Goal: Task Accomplishment & Management: Manage account settings

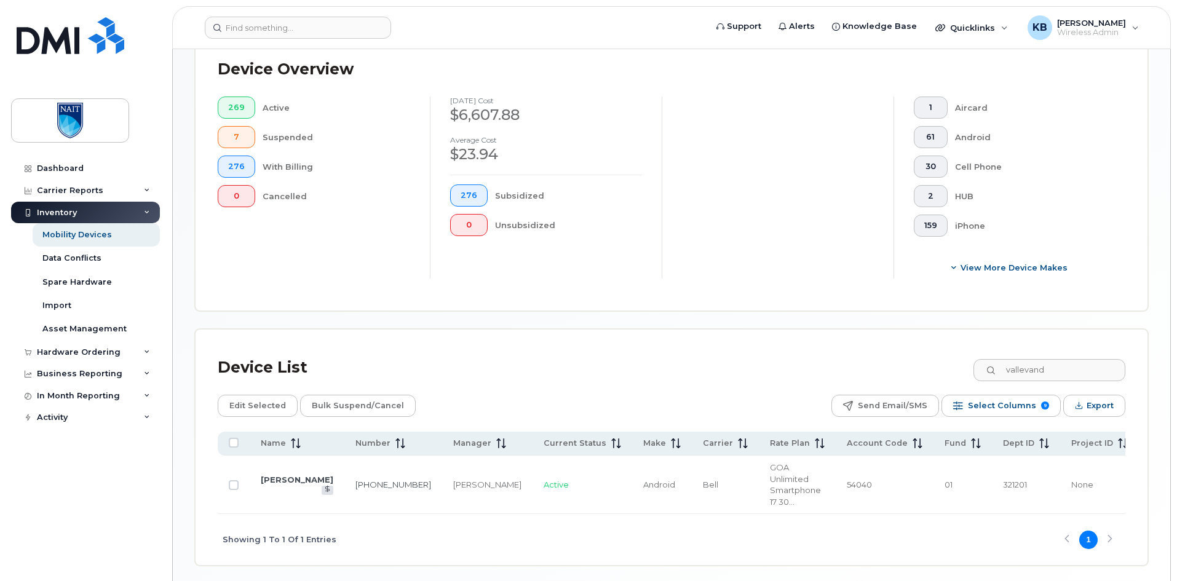
scroll to position [320, 0]
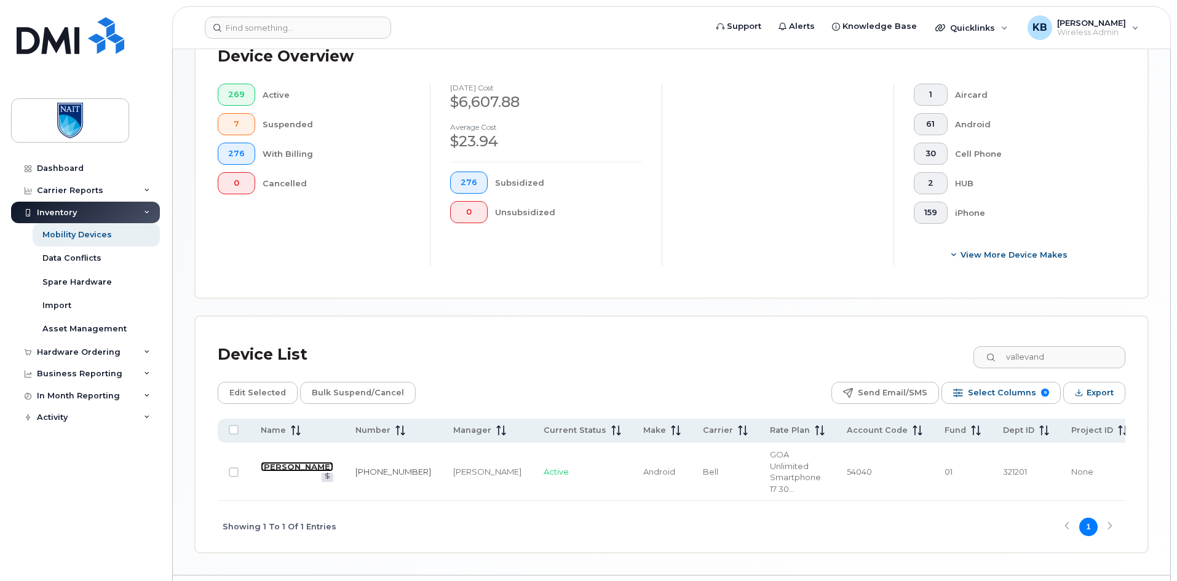
click at [274, 462] on link "[PERSON_NAME]" at bounding box center [297, 467] width 73 height 10
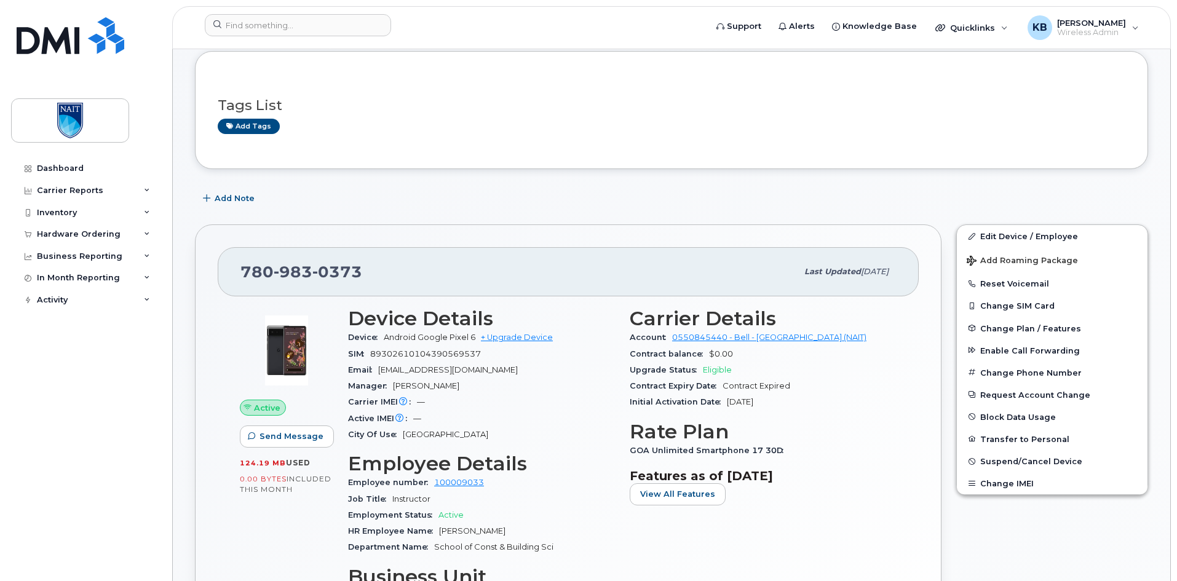
scroll to position [185, 0]
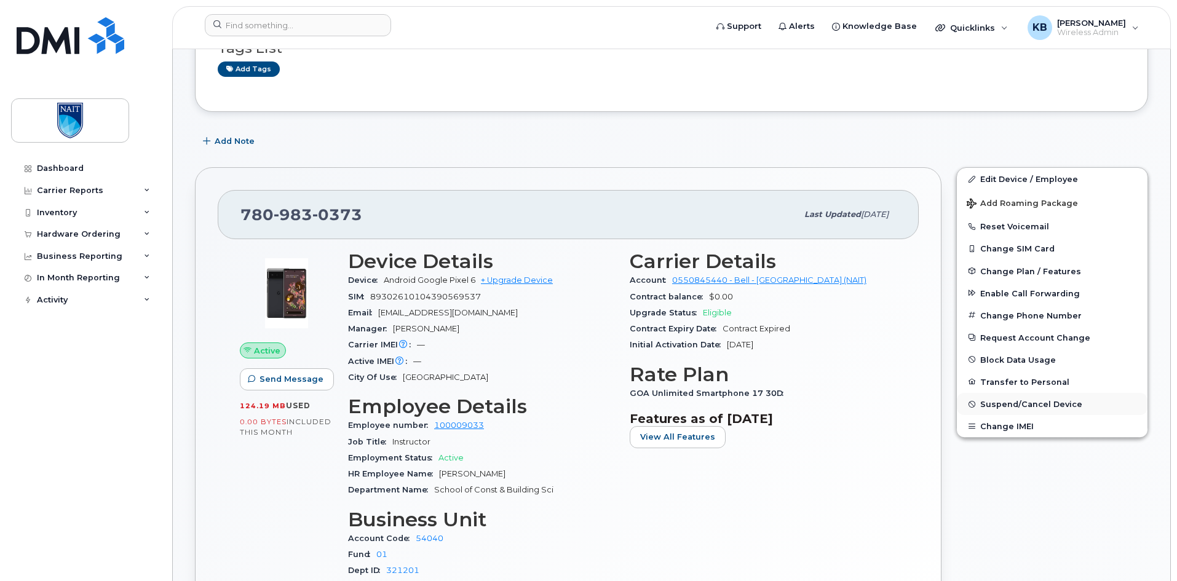
click at [1020, 402] on span "Suspend/Cancel Device" at bounding box center [1031, 404] width 102 height 9
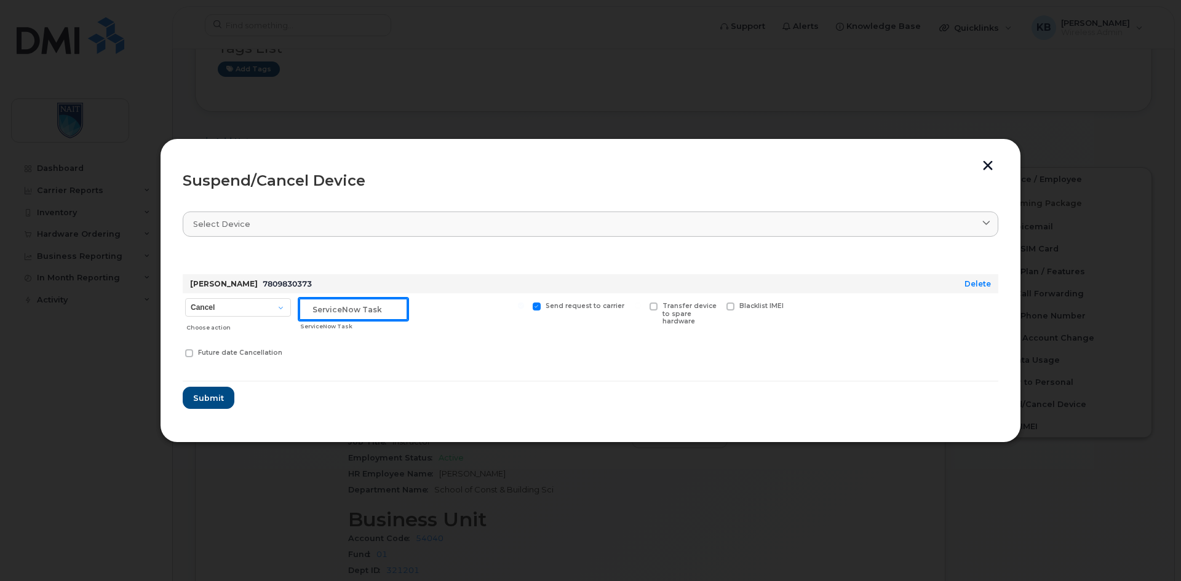
click at [369, 312] on input "text" at bounding box center [353, 309] width 109 height 22
paste input "TASK0210048"
type input "TASK0210048"
click at [435, 324] on div at bounding box center [470, 315] width 114 height 44
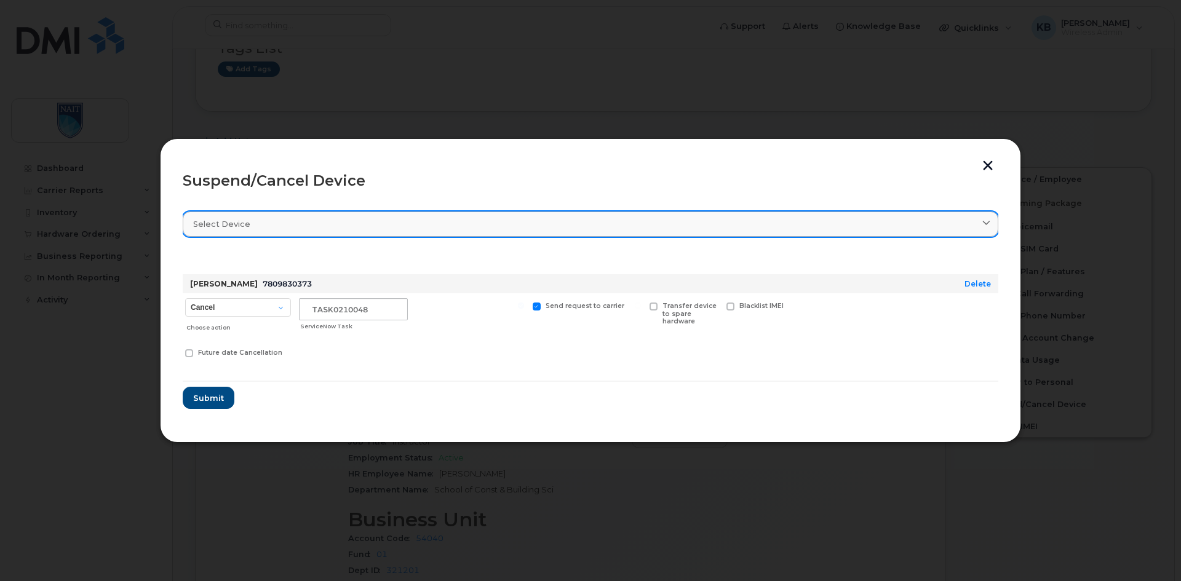
click at [277, 215] on link "Select device" at bounding box center [591, 224] width 816 height 25
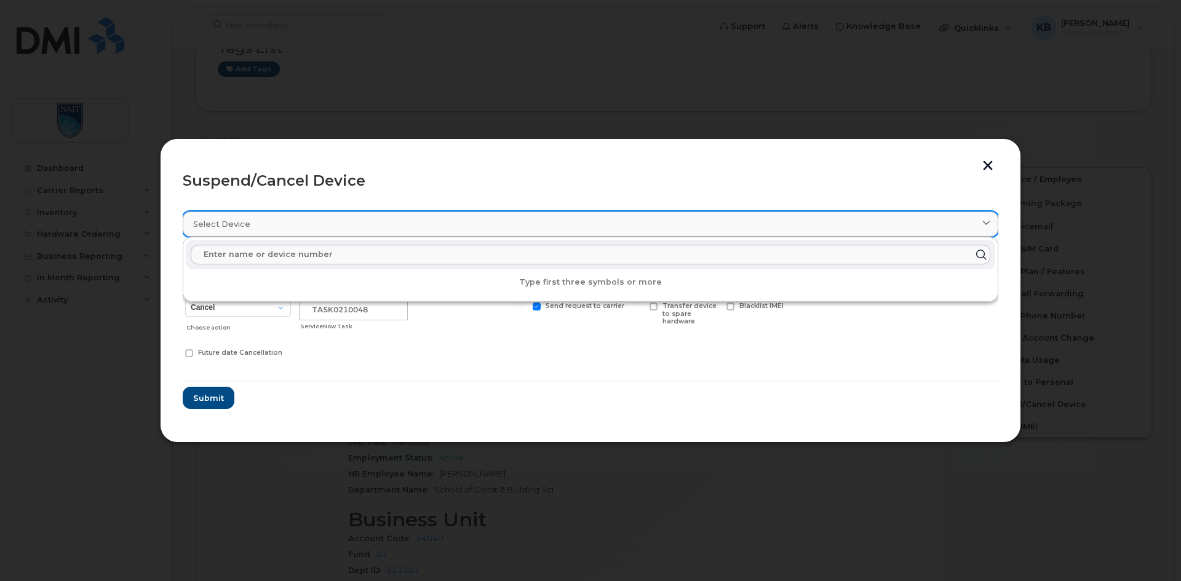
click at [277, 215] on link "Select device" at bounding box center [591, 224] width 816 height 25
click at [985, 217] on link "Select device" at bounding box center [591, 224] width 816 height 25
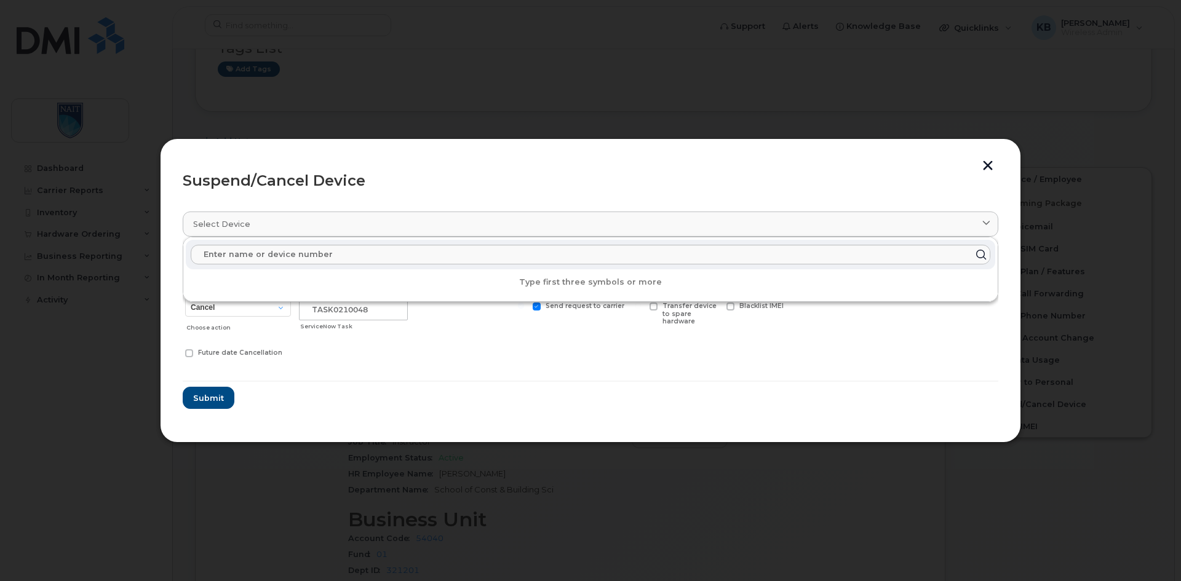
click at [832, 173] on div "Suspend/Cancel Device" at bounding box center [591, 180] width 816 height 15
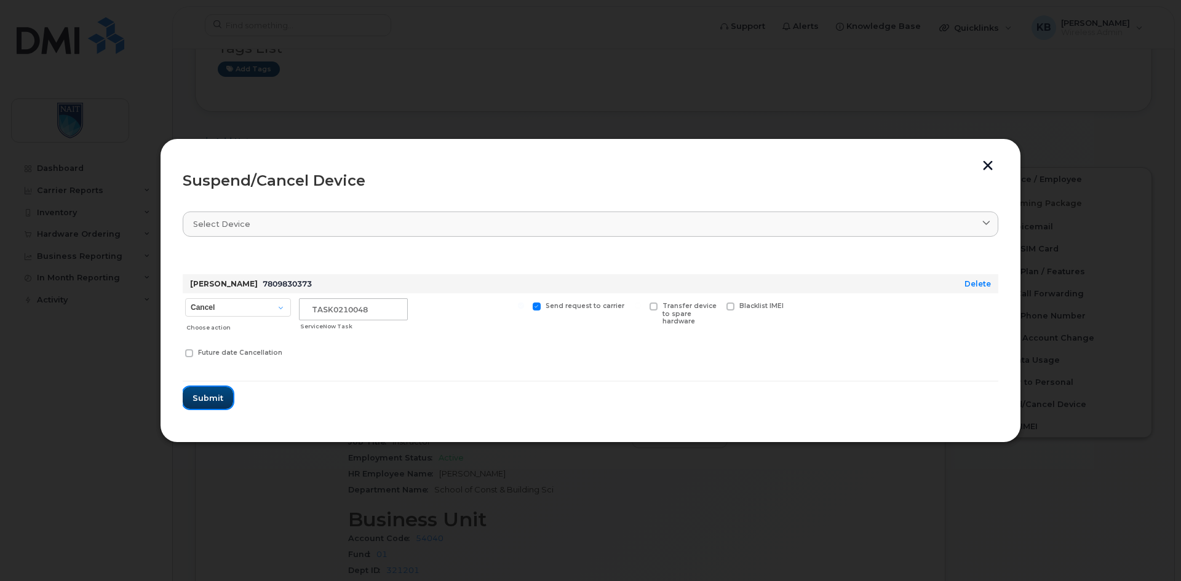
click at [212, 402] on span "Submit" at bounding box center [208, 398] width 31 height 12
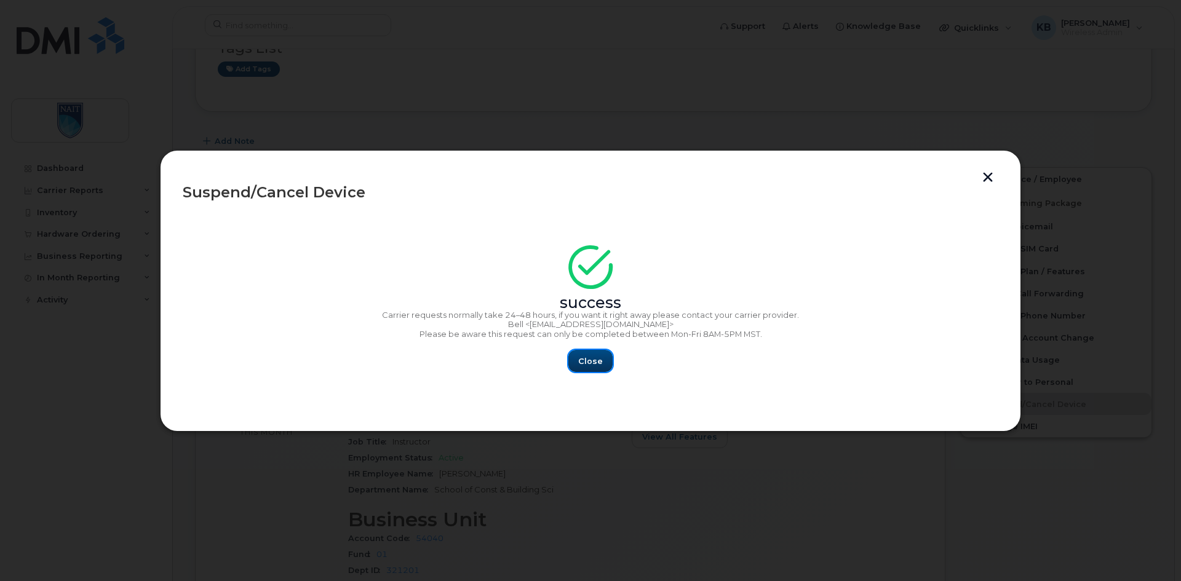
click at [582, 368] on button "Close" at bounding box center [590, 361] width 44 height 22
